Goal: Information Seeking & Learning: Learn about a topic

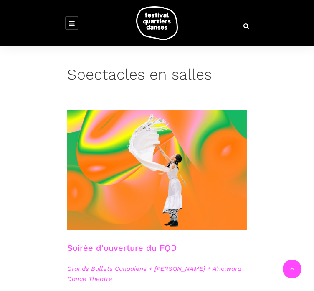
scroll to position [167, 0]
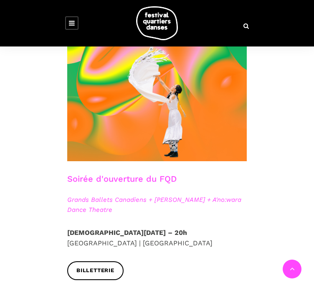
scroll to position [209, 0]
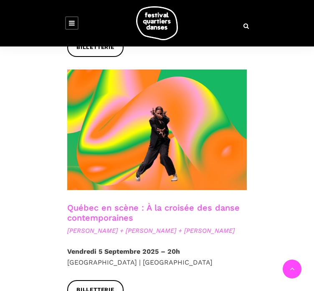
scroll to position [418, 0]
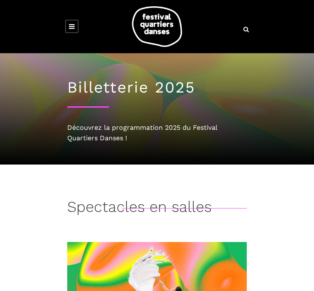
click at [69, 23] on icon at bounding box center [72, 26] width 6 height 7
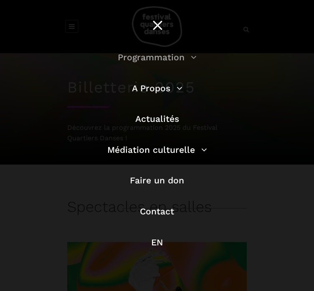
click at [161, 62] on link "Programmation" at bounding box center [157, 57] width 79 height 10
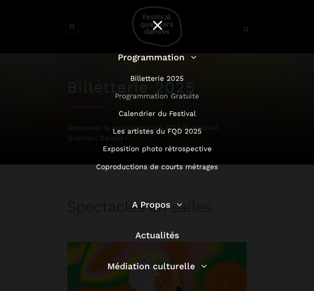
click at [149, 100] on link "Programmation Gratuite" at bounding box center [157, 96] width 84 height 8
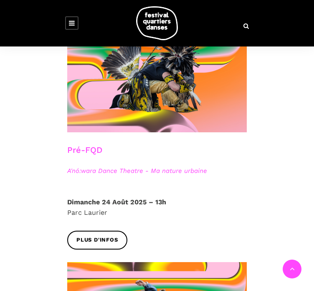
scroll to position [244, 0]
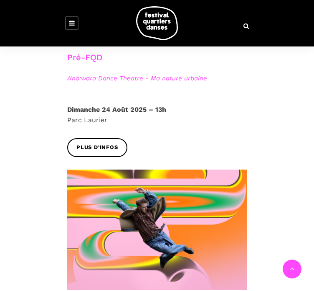
scroll to position [370, 0]
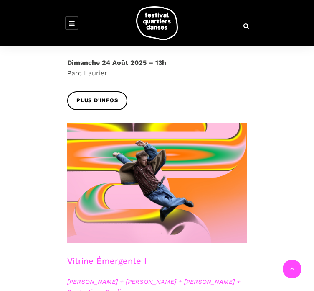
scroll to position [411, 0]
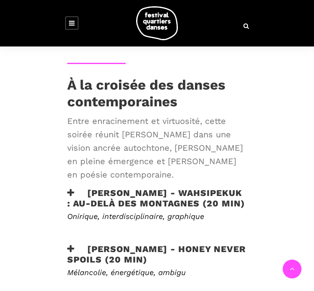
scroll to position [335, 0]
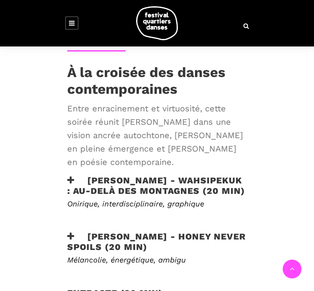
click at [92, 175] on h3 "[PERSON_NAME] - WAHSIPEKUK : Au-delà des montagnes (20 min)" at bounding box center [157, 185] width 180 height 21
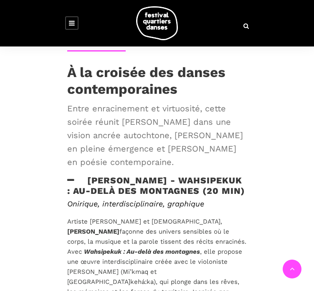
click at [93, 175] on h3 "[PERSON_NAME] - WAHSIPEKUK : Au-delà des montagnes (20 min)" at bounding box center [157, 185] width 180 height 21
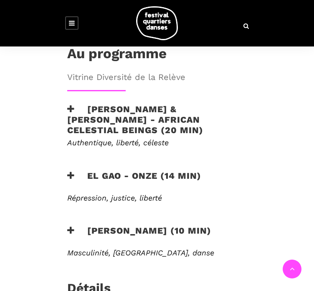
scroll to position [293, 0]
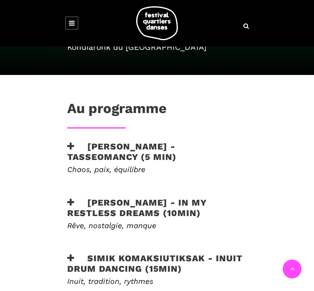
scroll to position [293, 0]
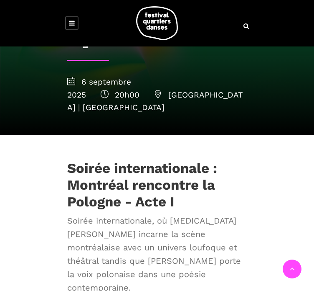
scroll to position [293, 0]
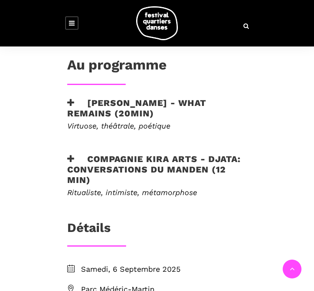
scroll to position [251, 0]
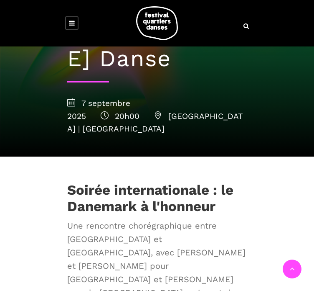
scroll to position [251, 0]
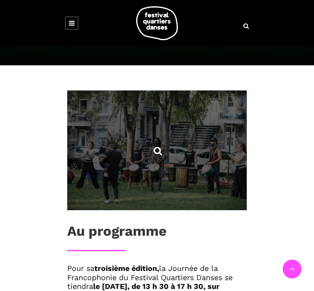
scroll to position [293, 0]
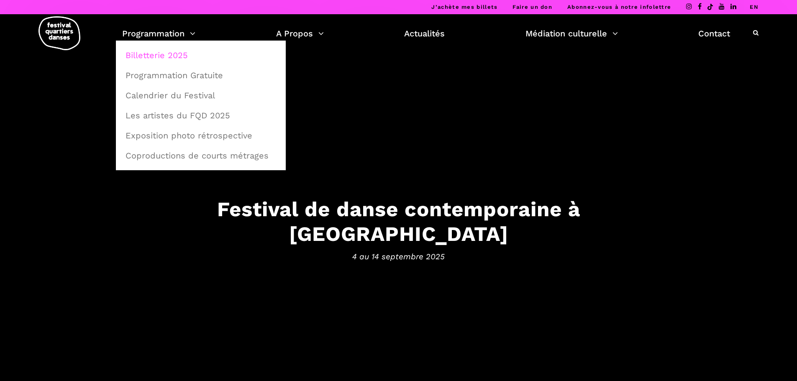
click at [135, 58] on link "Billetterie 2025" at bounding box center [200, 55] width 161 height 19
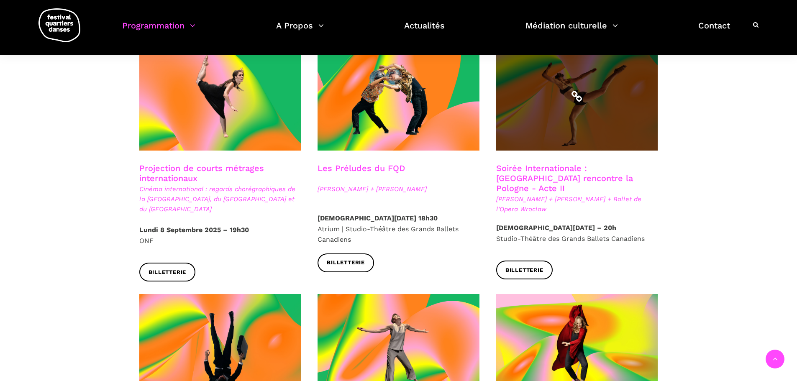
scroll to position [711, 0]
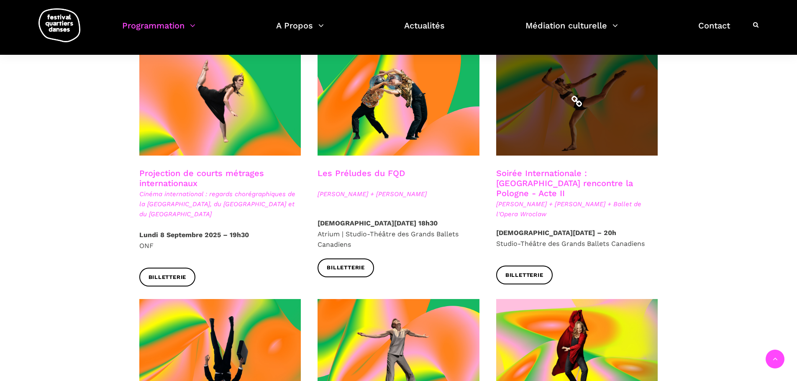
click at [555, 109] on span at bounding box center [577, 101] width 162 height 108
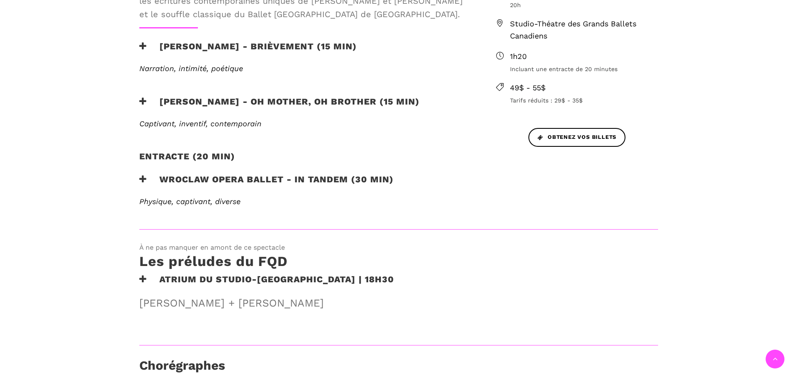
scroll to position [376, 0]
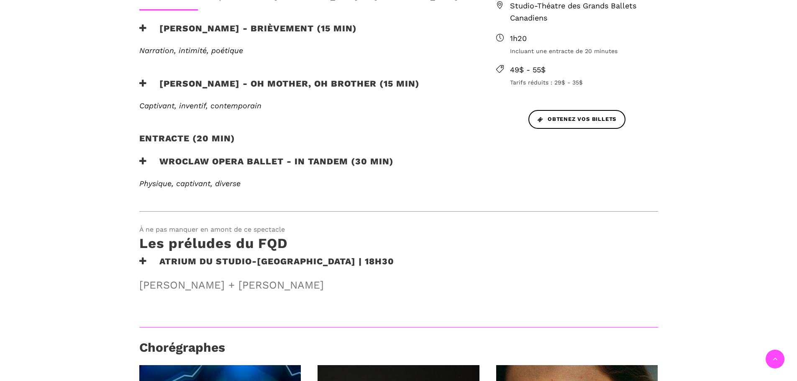
click at [272, 164] on h3 "Wroclaw Opera Ballet - In Tandem (30 min)" at bounding box center [266, 166] width 254 height 21
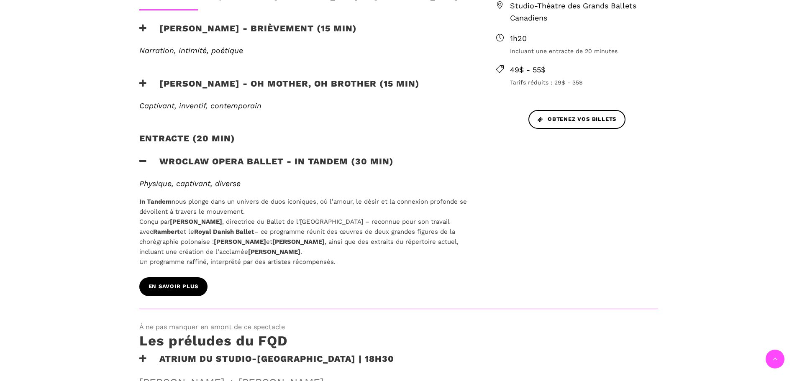
click at [181, 286] on span "EN SAVOIR PLUS" at bounding box center [173, 286] width 50 height 9
